Goal: Task Accomplishment & Management: Understand process/instructions

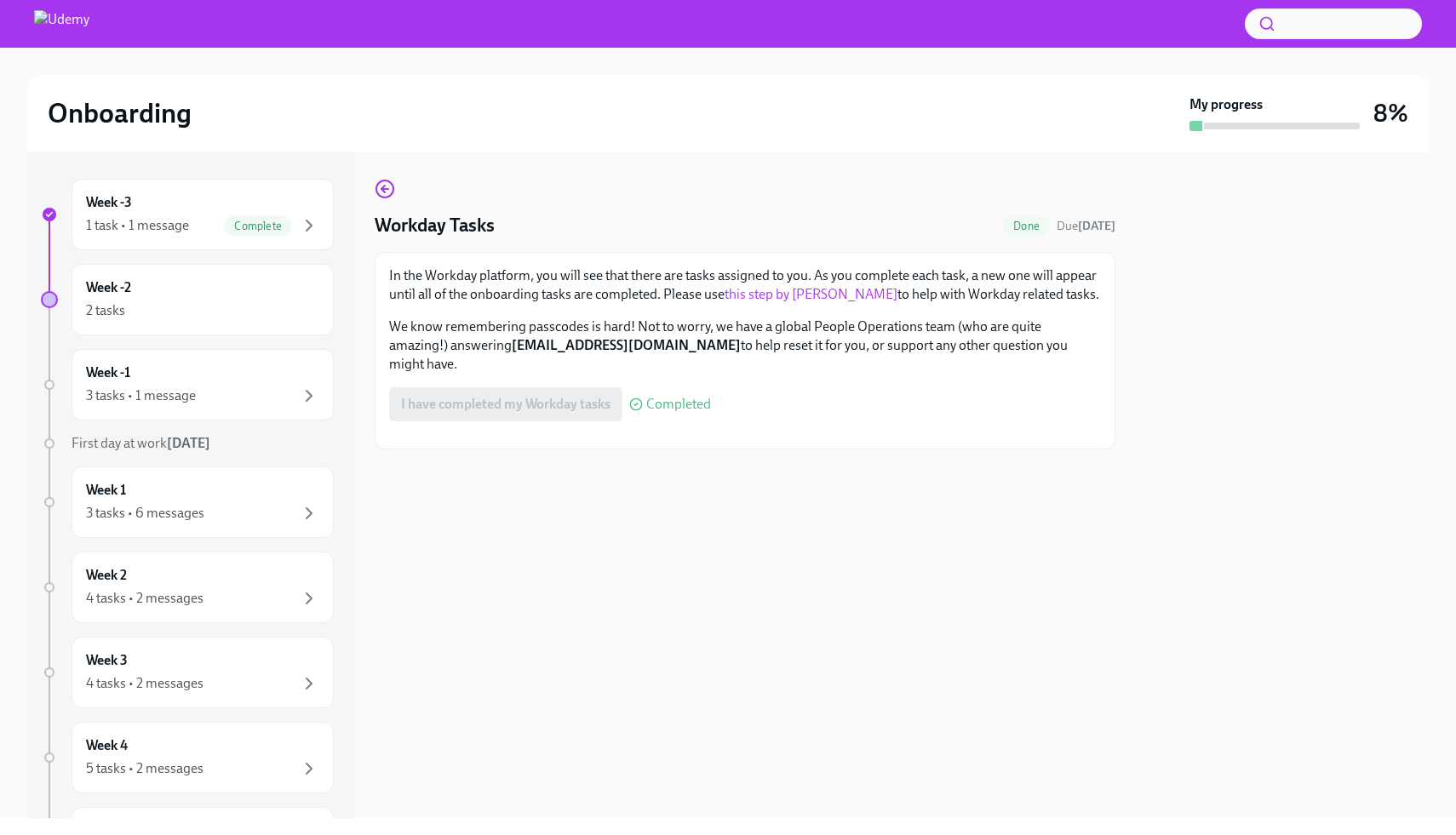
scroll to position [8, 0]
click at [249, 282] on div "Week -2 2 tasks" at bounding box center [203, 300] width 233 height 43
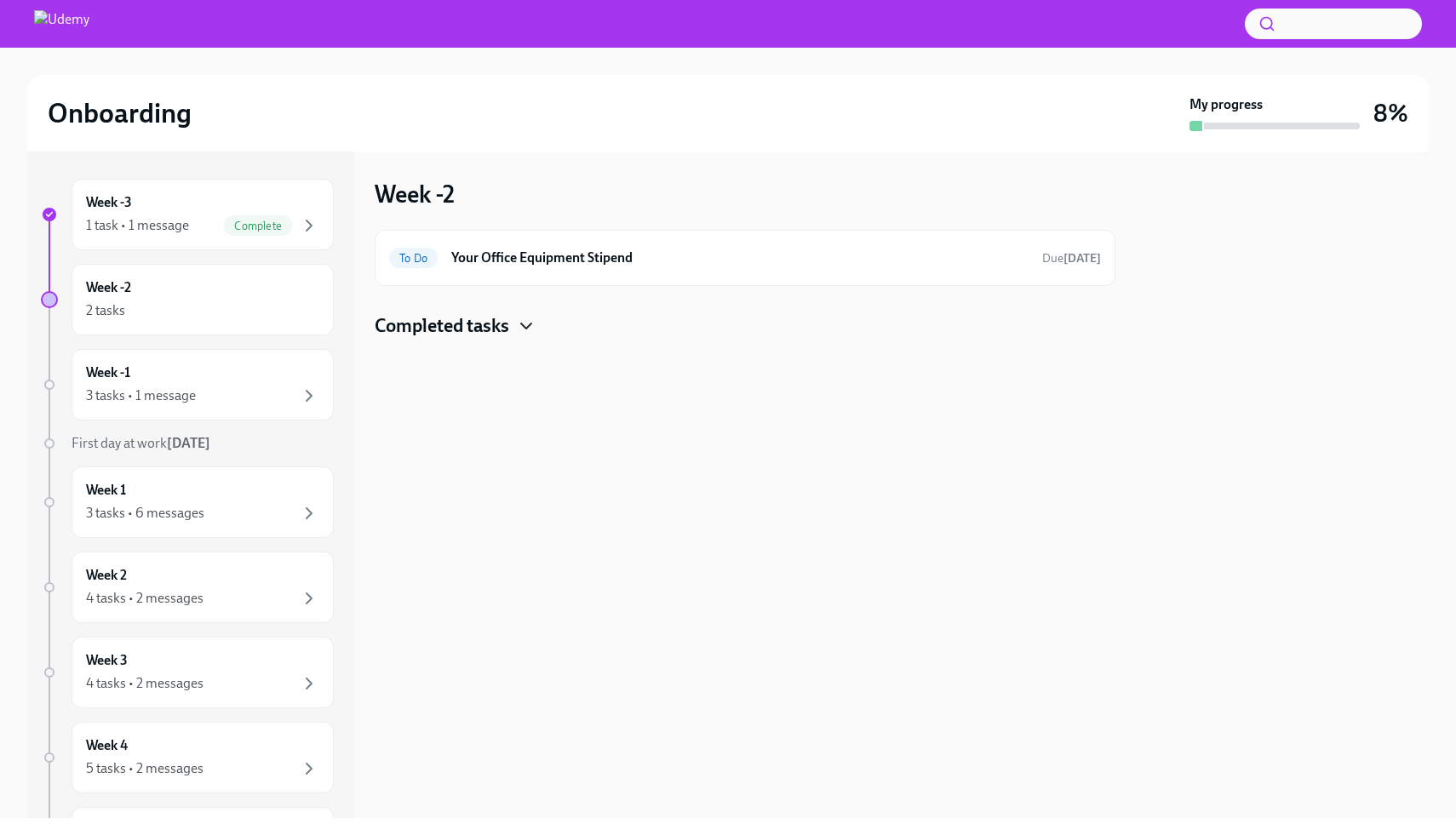
click at [535, 329] on icon "button" at bounding box center [526, 325] width 20 height 20
click at [809, 259] on h6 "Your Office Equipment Stipend" at bounding box center [739, 258] width 577 height 19
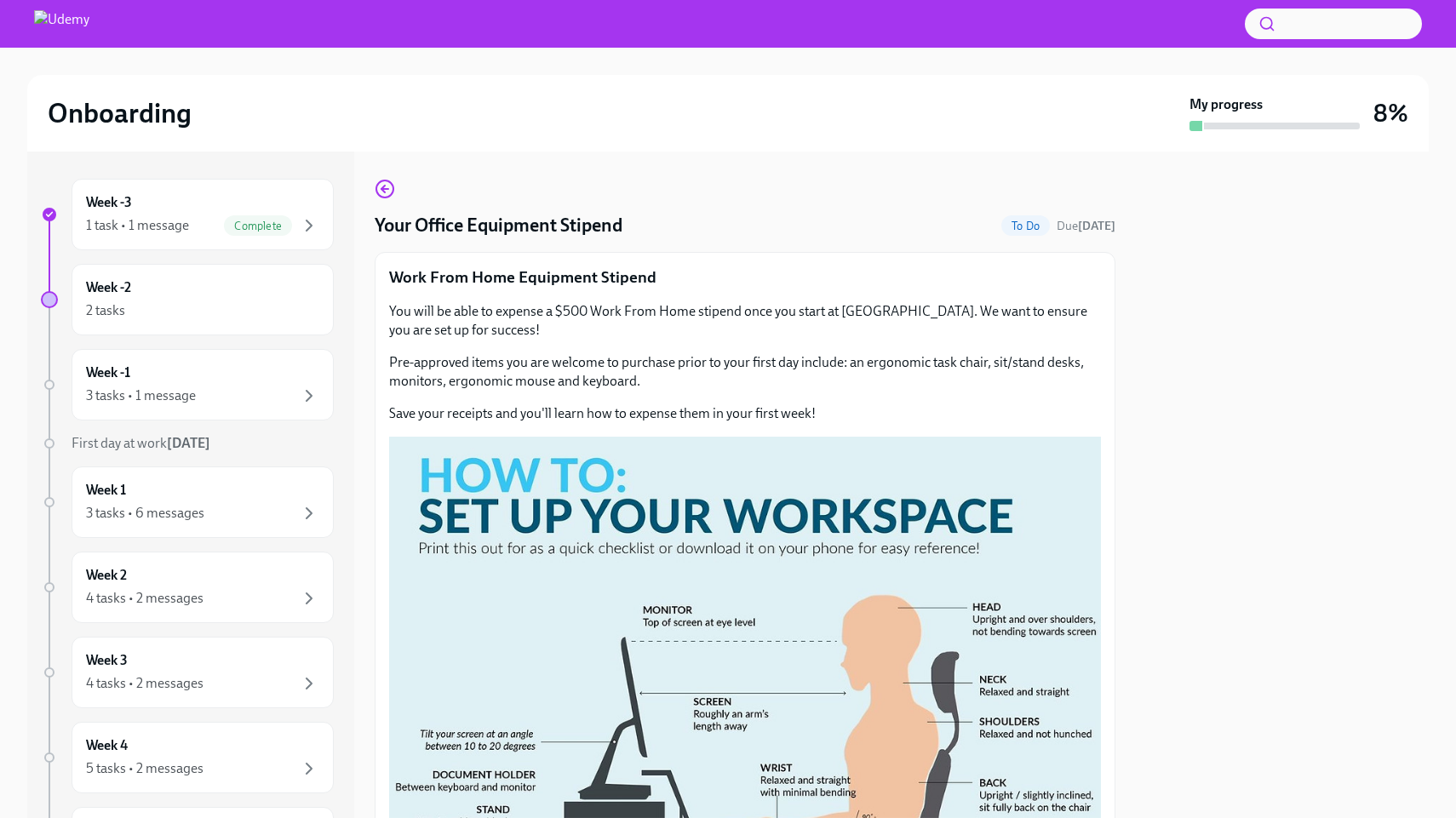
scroll to position [490, 0]
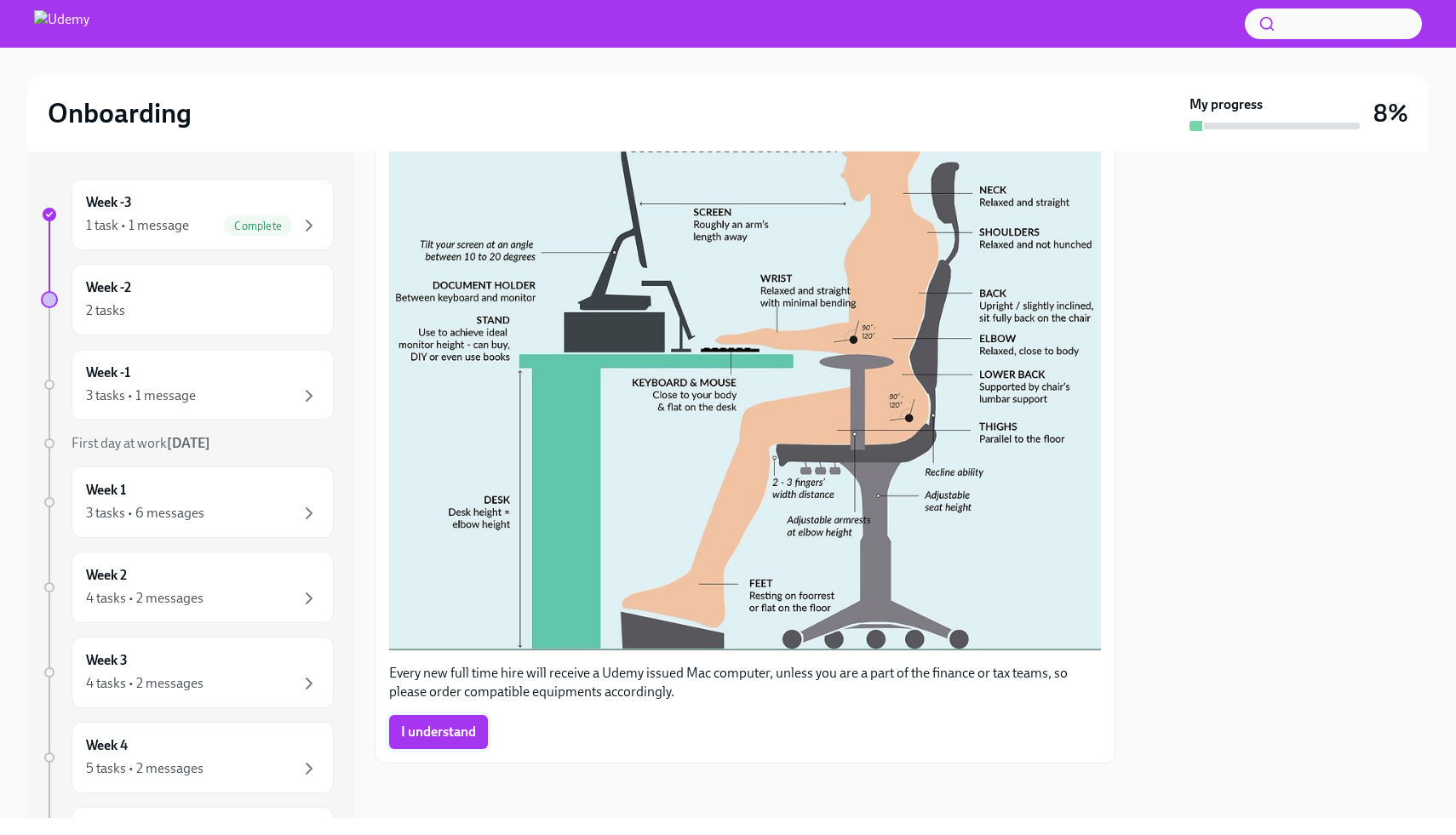
click at [469, 722] on button "I understand" at bounding box center [438, 732] width 99 height 34
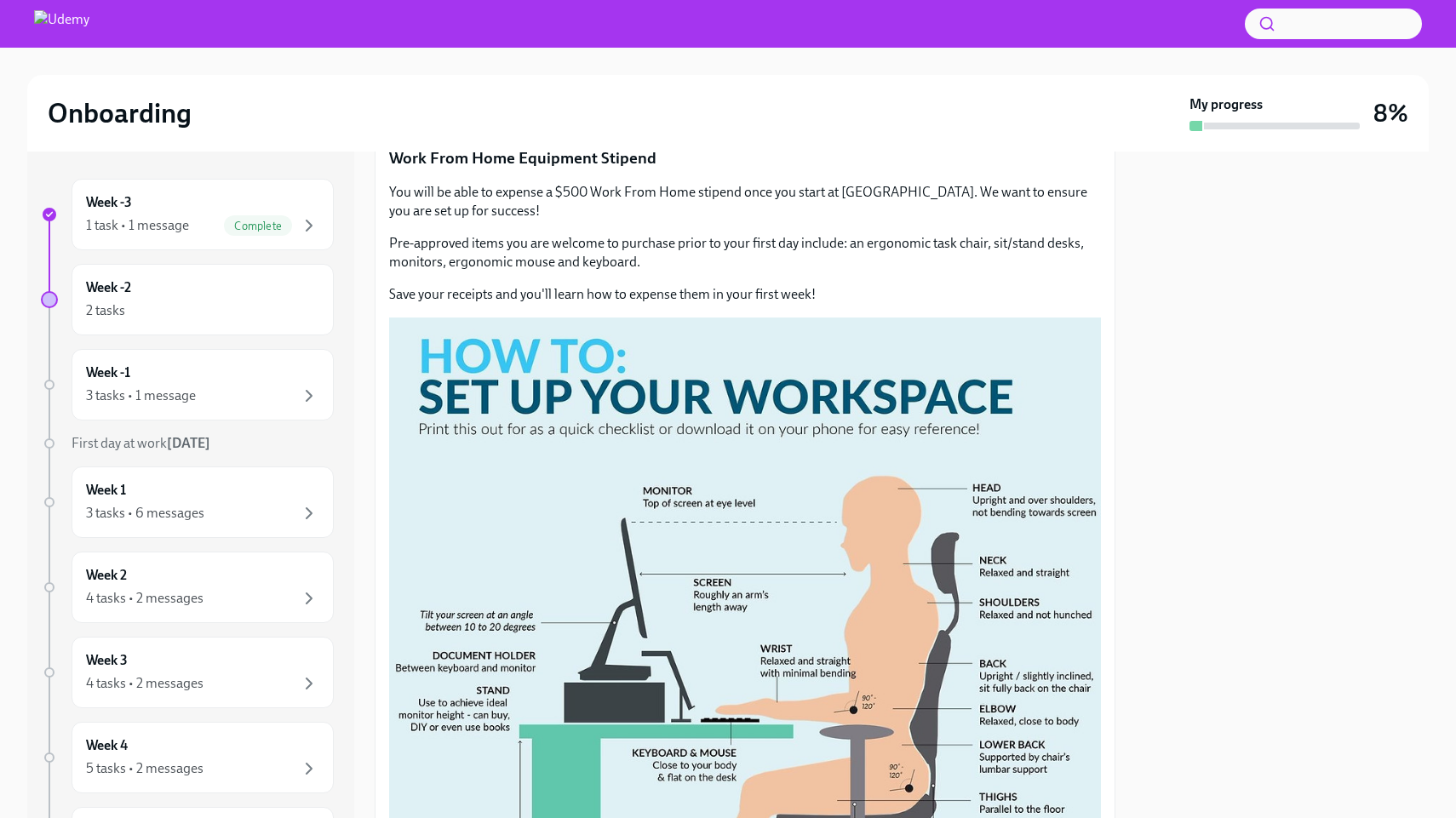
scroll to position [92, 0]
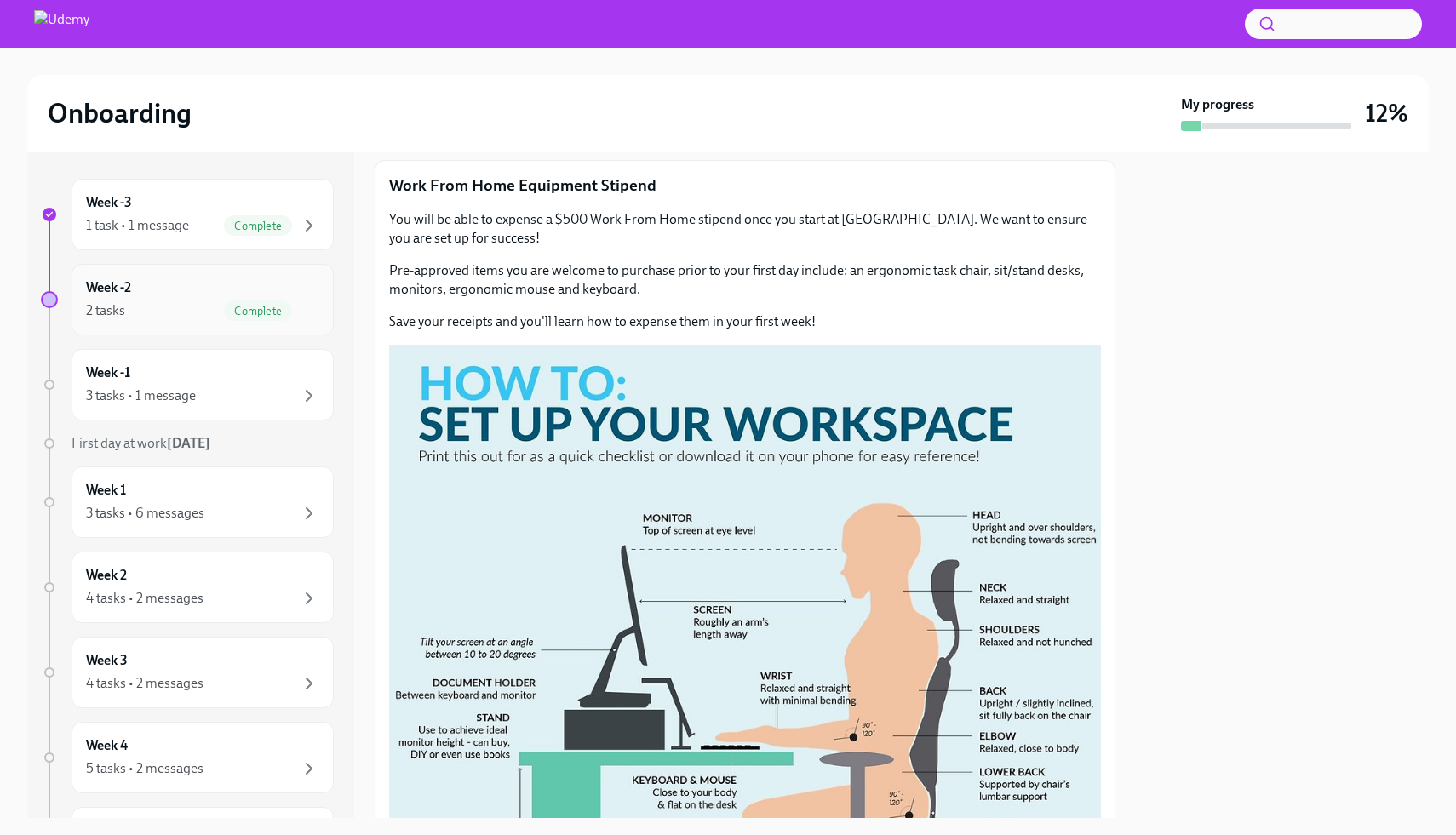
click at [302, 304] on icon "button" at bounding box center [309, 310] width 20 height 20
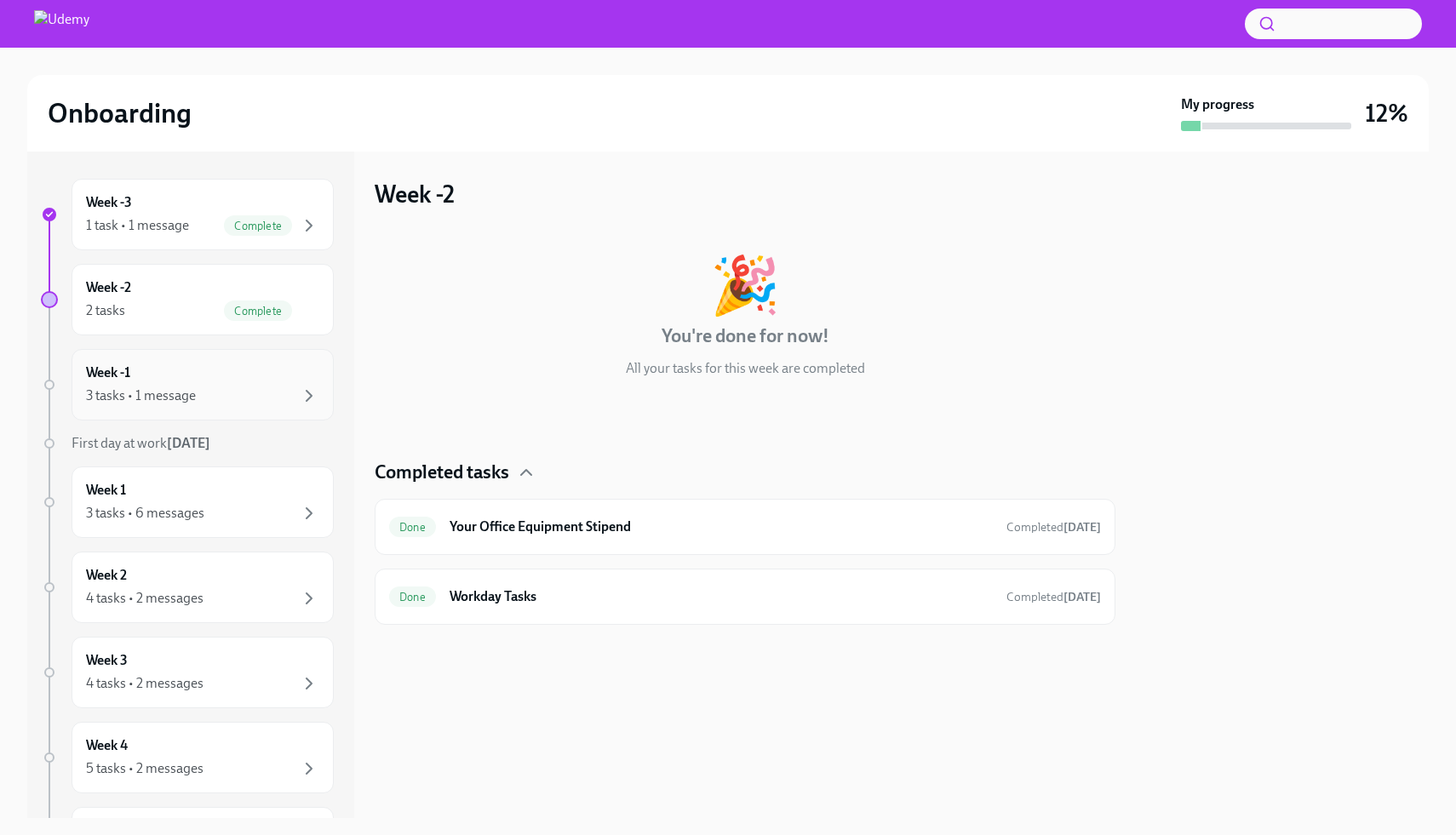
click at [268, 380] on div "Week -1 3 tasks • 1 message" at bounding box center [203, 385] width 233 height 43
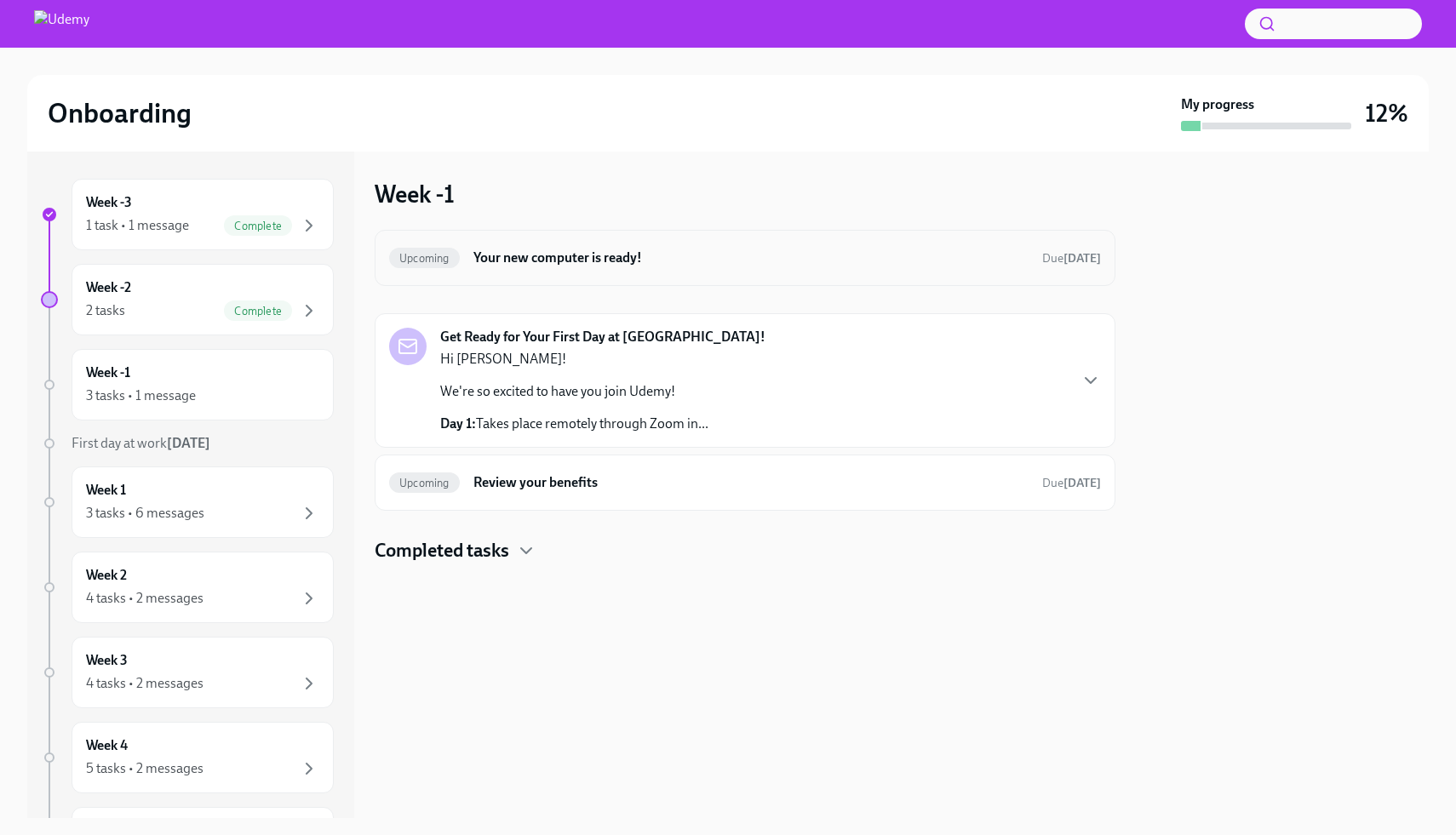
click at [827, 266] on h6 "Your new computer is ready!" at bounding box center [751, 258] width 555 height 19
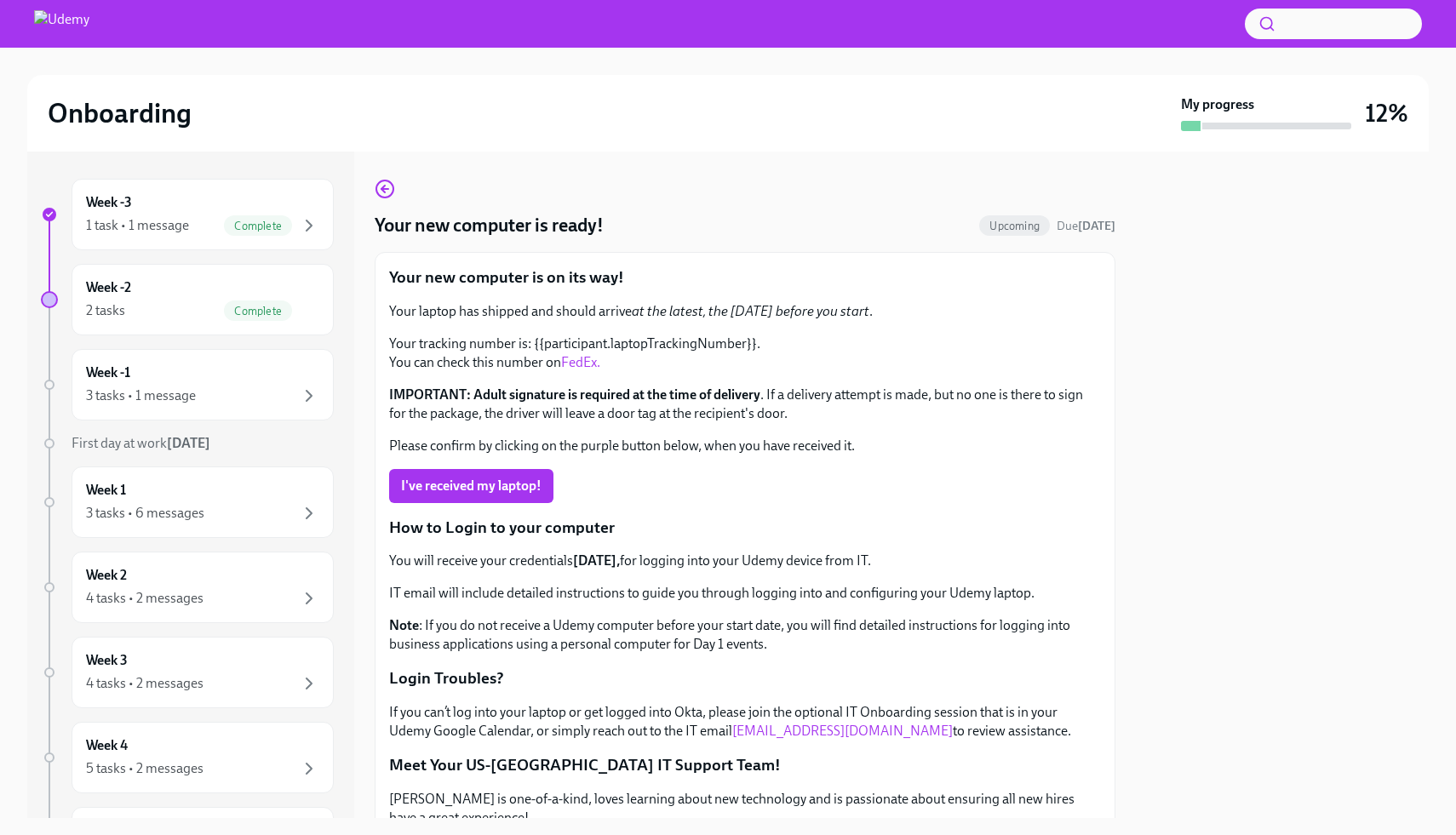
click at [581, 359] on link "FedEx." at bounding box center [581, 362] width 39 height 16
click at [385, 189] on icon "button" at bounding box center [384, 189] width 20 height 20
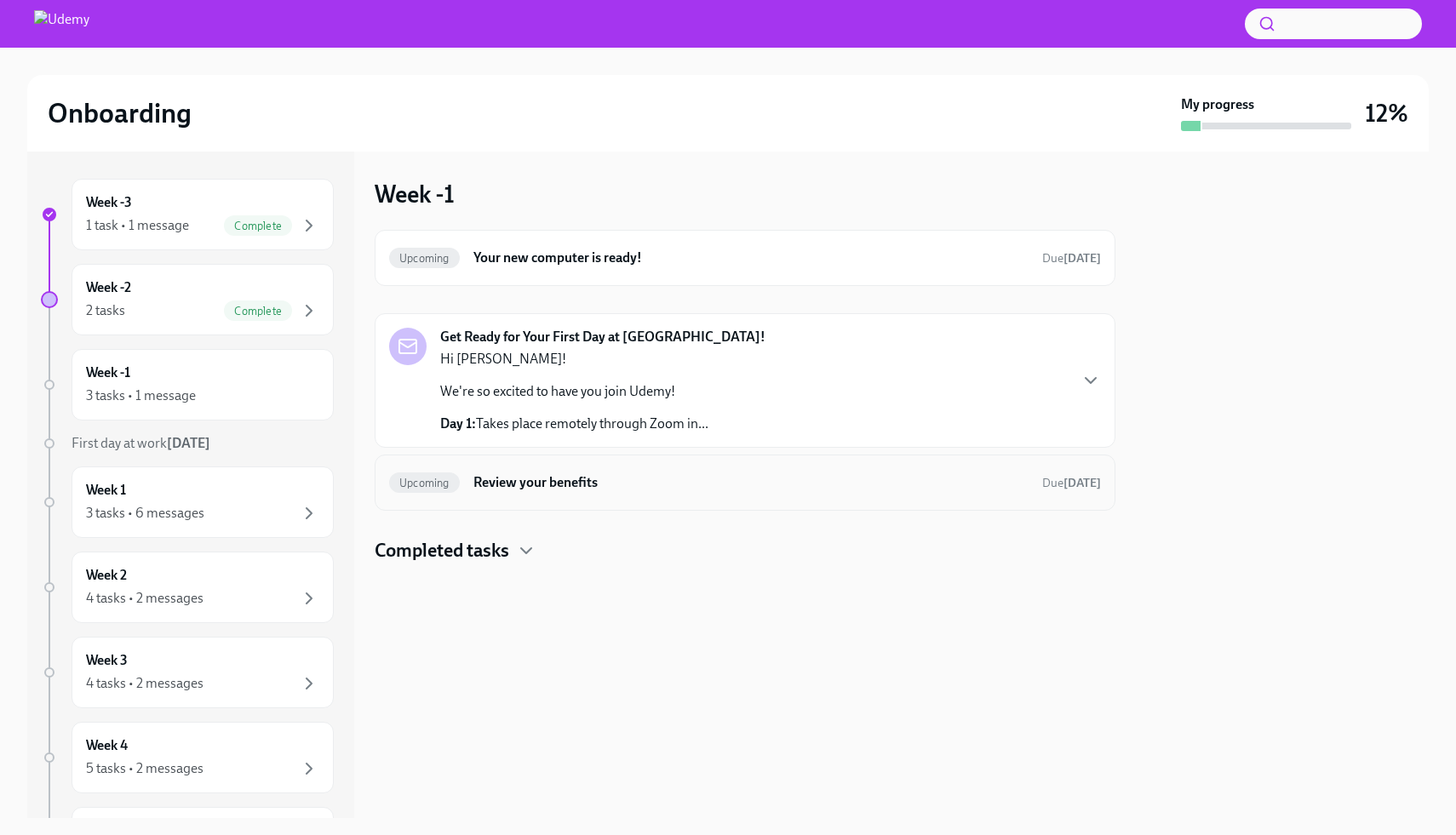
click at [915, 491] on h6 "Review your benefits" at bounding box center [751, 482] width 555 height 19
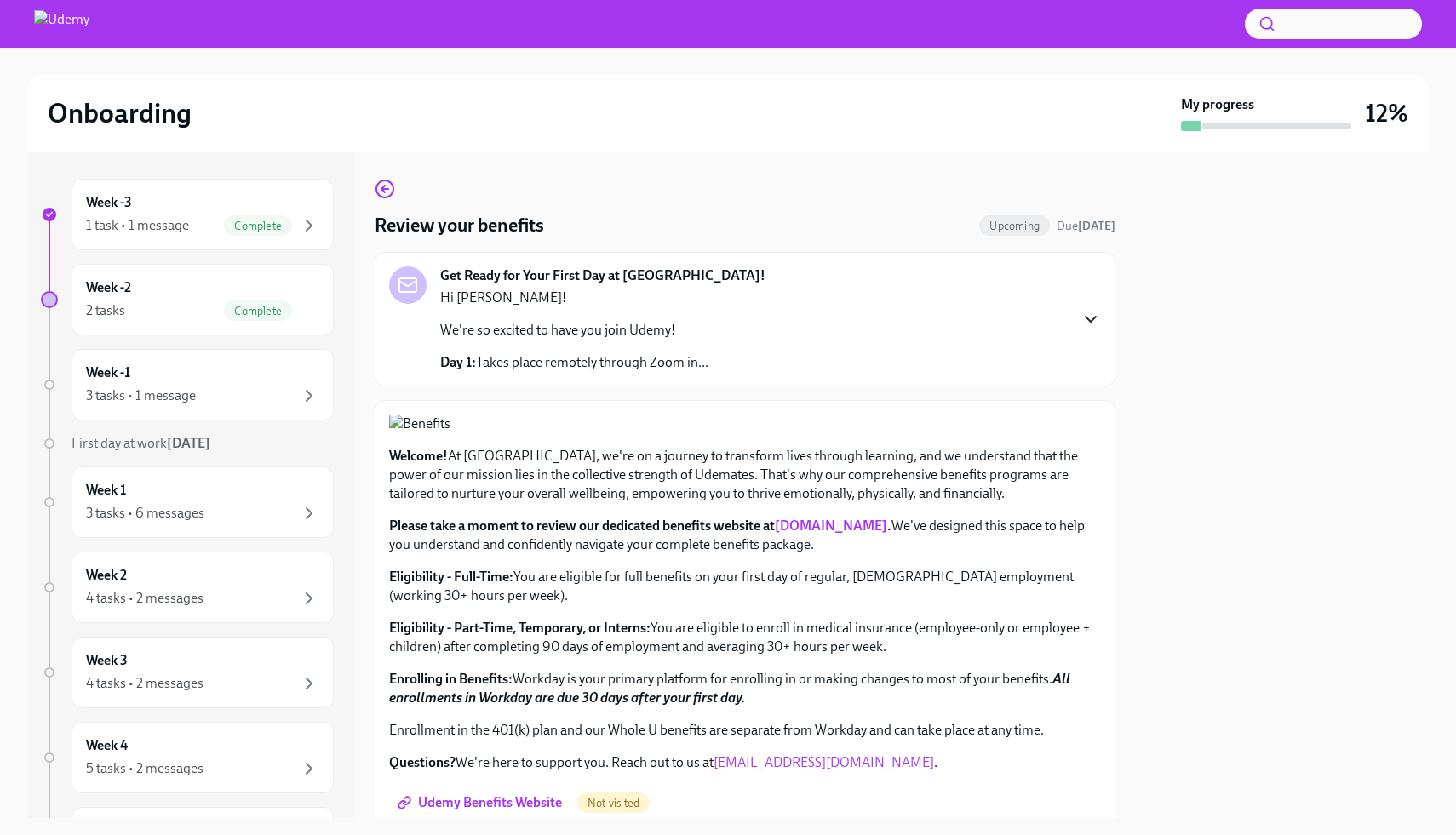
click at [1091, 319] on icon "button" at bounding box center [1090, 319] width 20 height 20
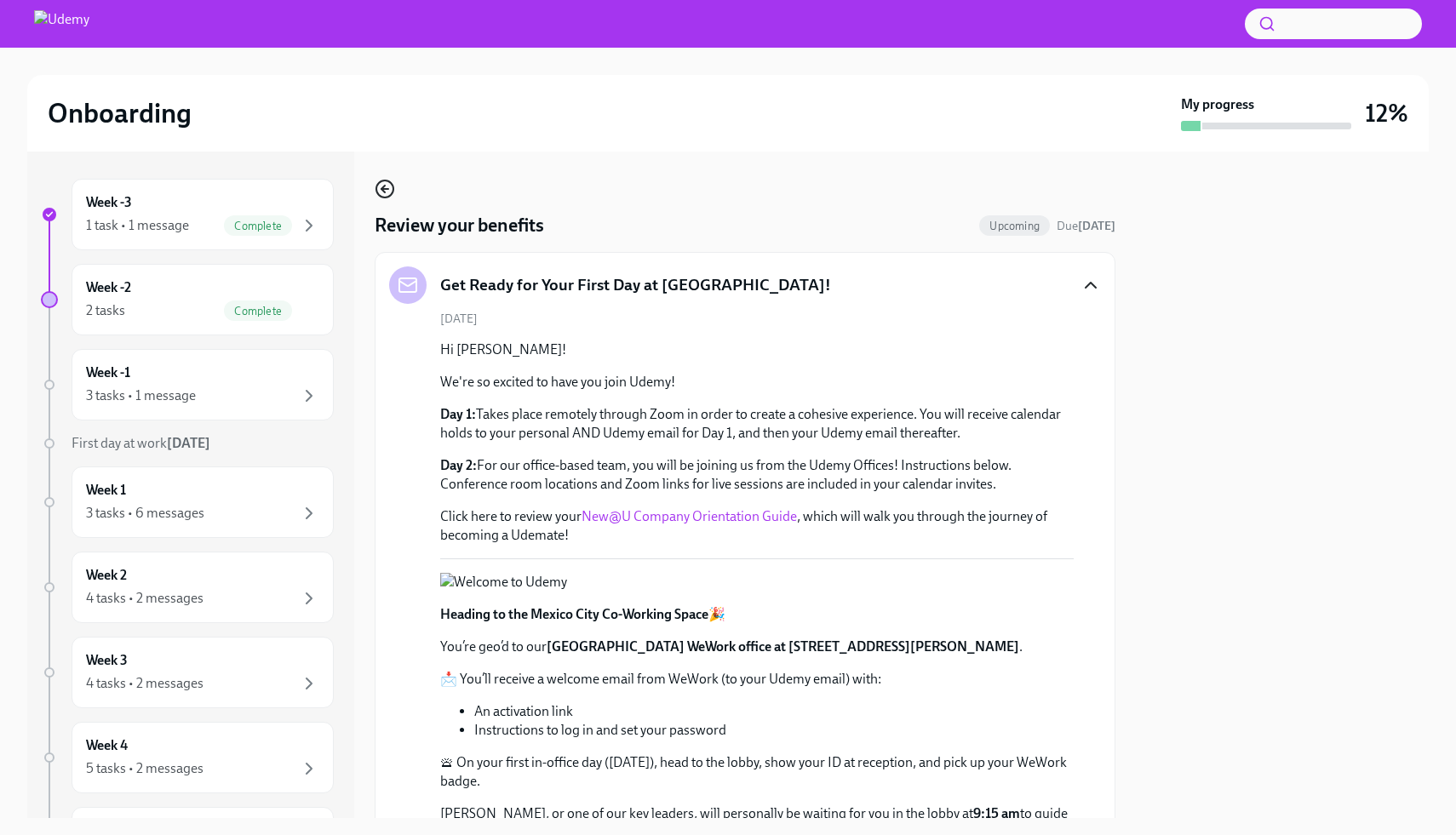
click at [387, 192] on icon "button" at bounding box center [384, 189] width 20 height 20
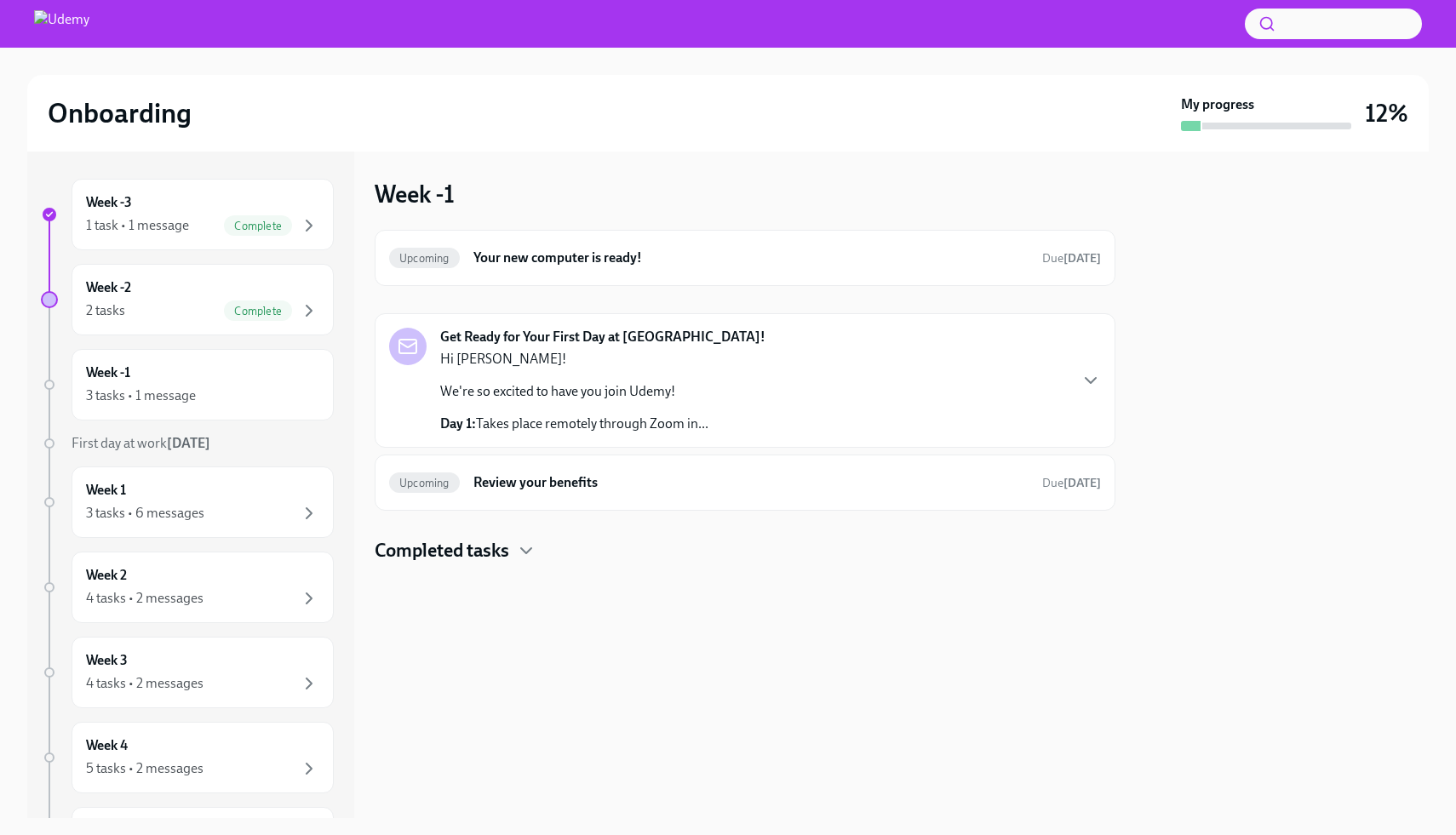
click at [1099, 365] on div "Get Ready for Your First Day at [GEOGRAPHIC_DATA]! Hi [PERSON_NAME]! We're so e…" at bounding box center [745, 381] width 712 height 106
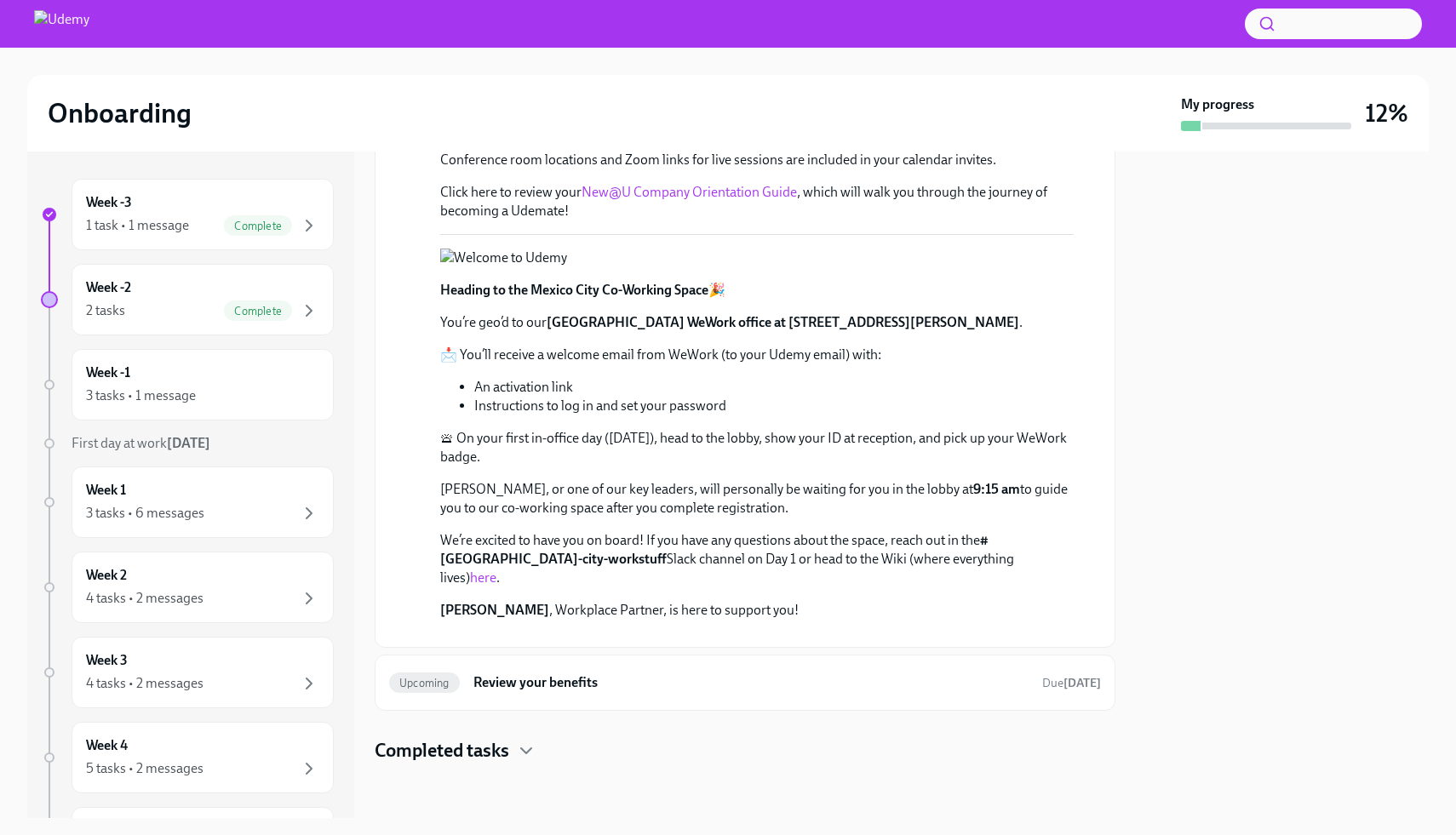
scroll to position [750, 0]
click at [496, 569] on link "here" at bounding box center [483, 577] width 27 height 16
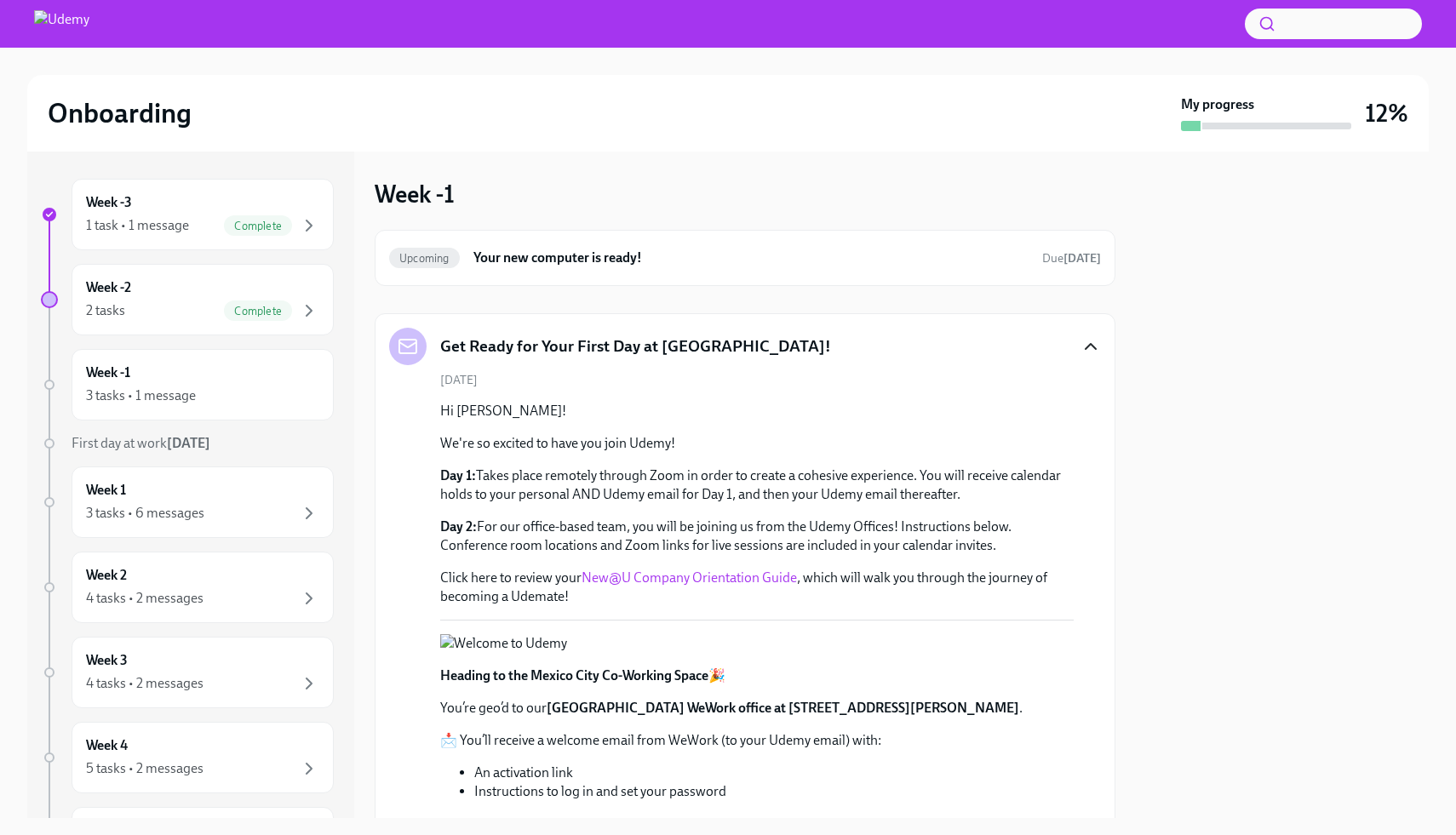
click at [1090, 342] on icon "button" at bounding box center [1090, 346] width 20 height 20
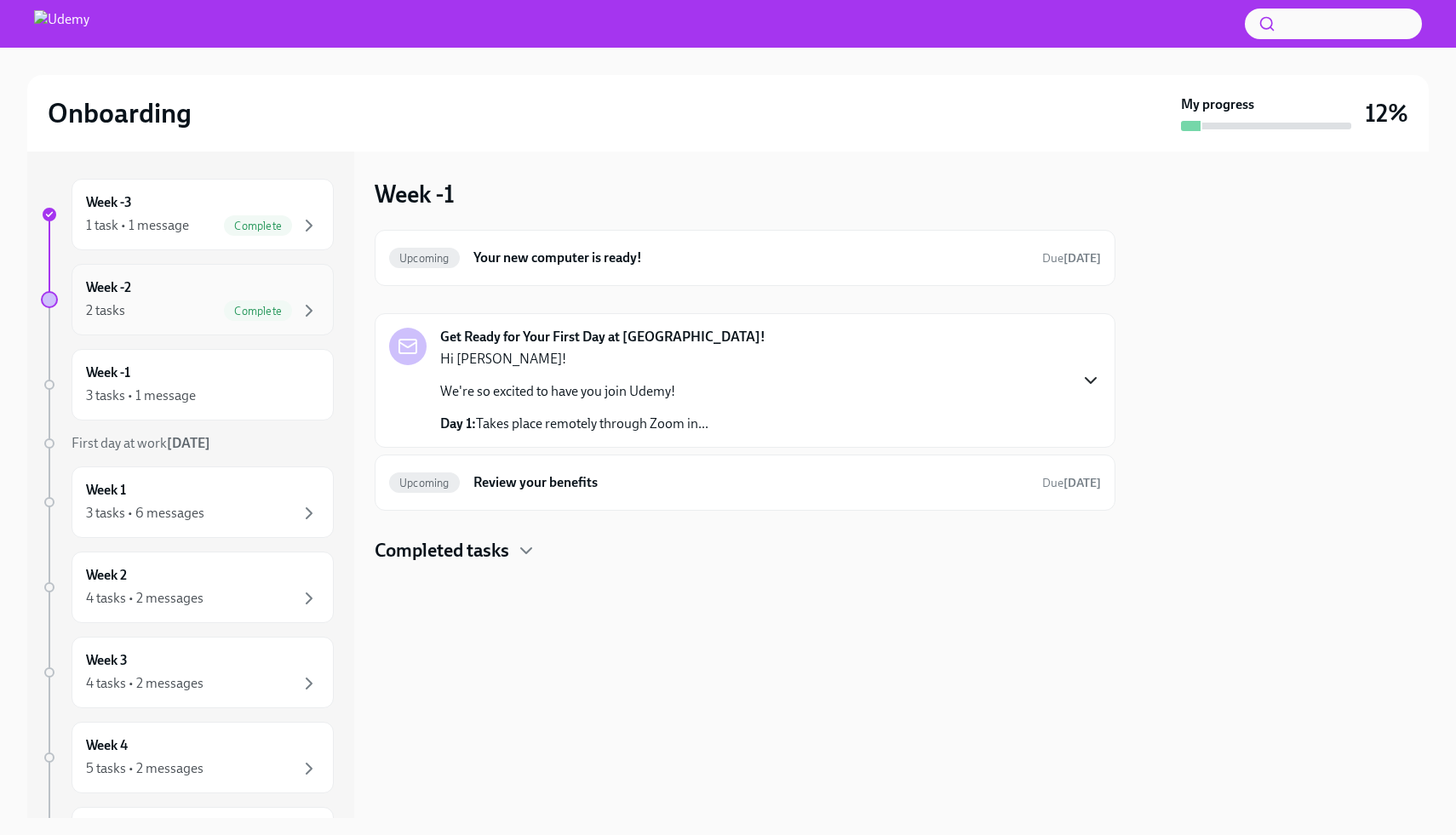
click at [189, 298] on div "Week -2 2 tasks Complete" at bounding box center [203, 300] width 233 height 43
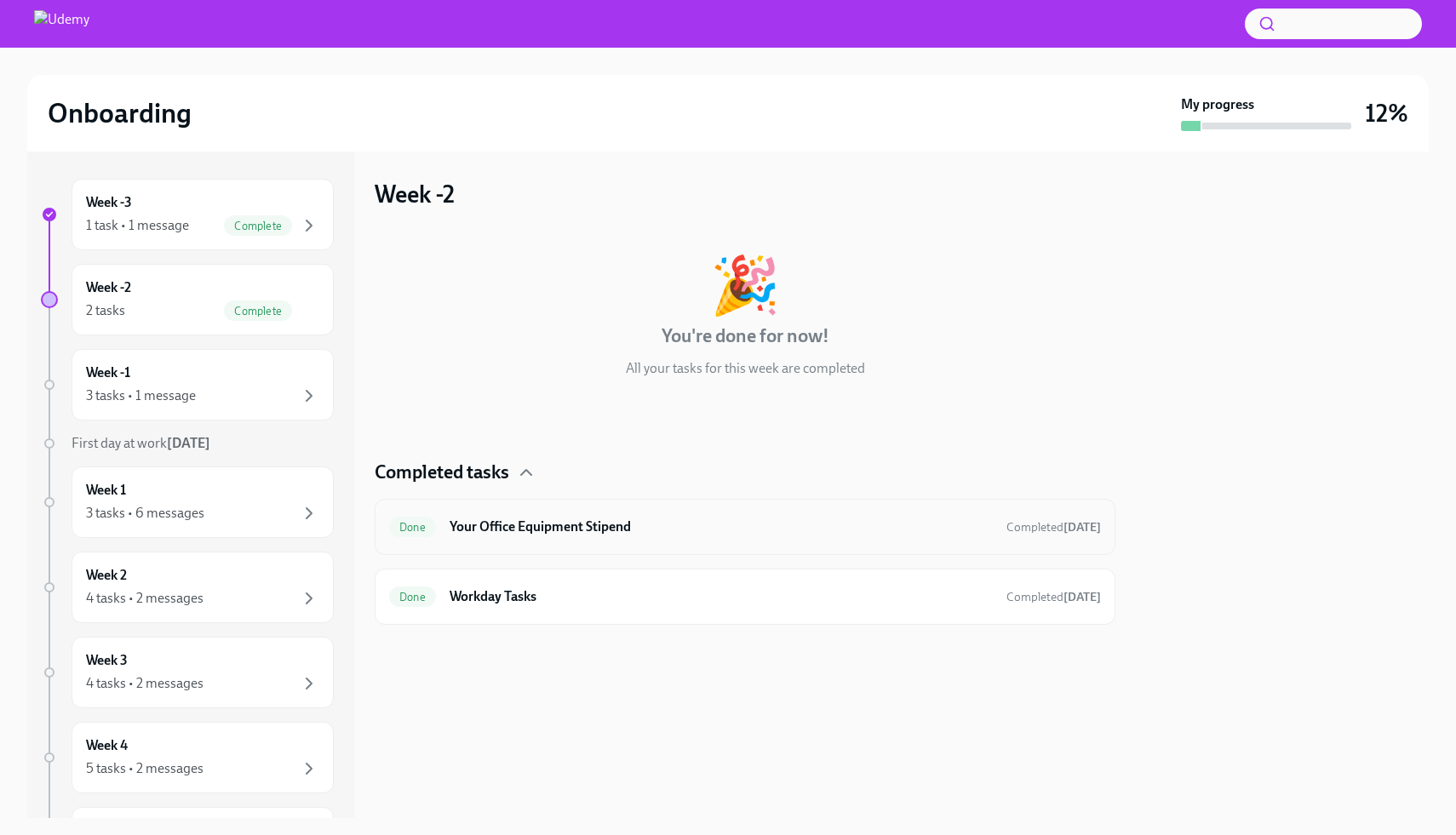
click at [720, 520] on h6 "Your Office Equipment Stipend" at bounding box center [721, 526] width 543 height 19
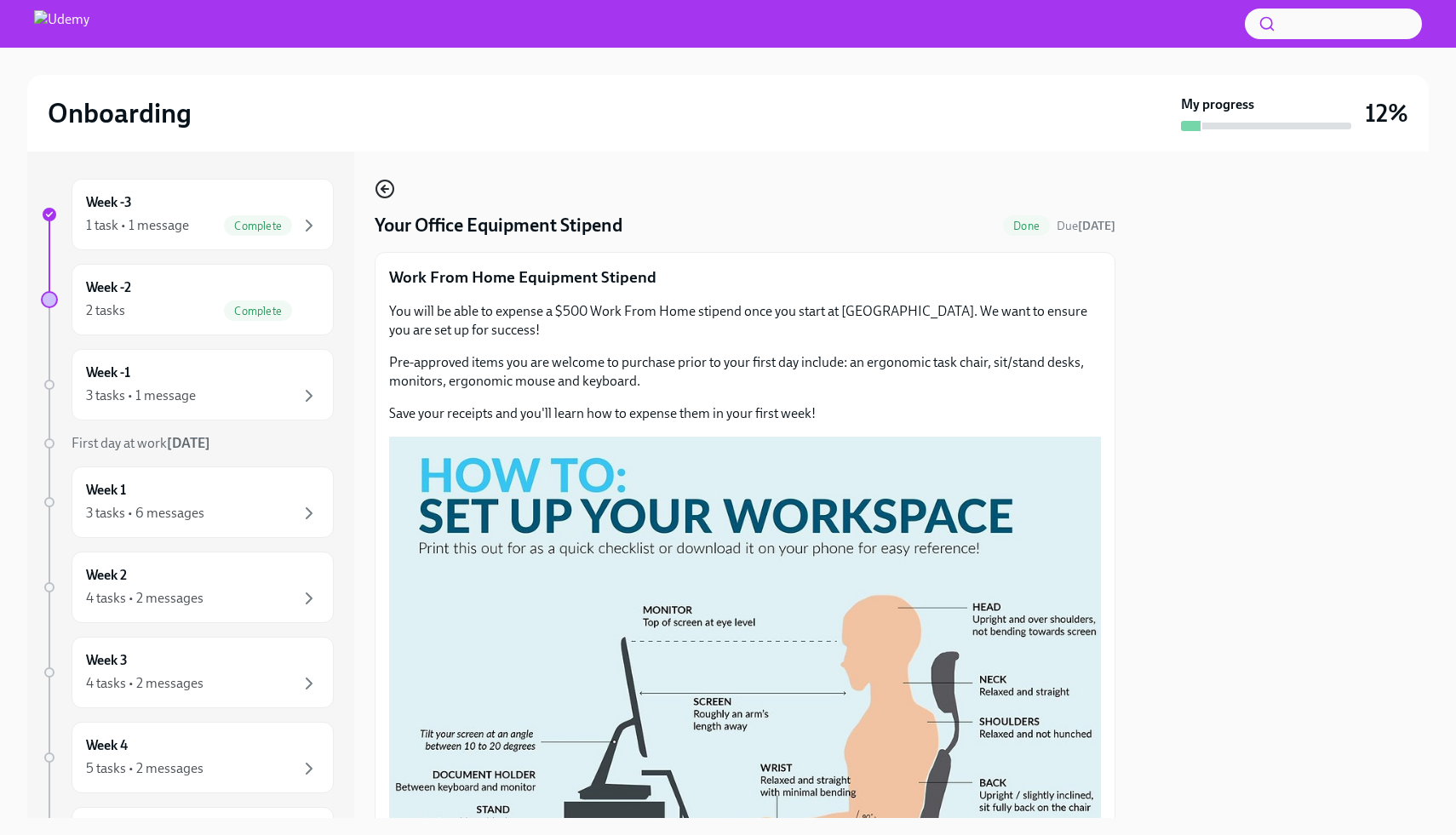
click at [385, 197] on icon "button" at bounding box center [384, 189] width 20 height 20
